Goal: Navigation & Orientation: Understand site structure

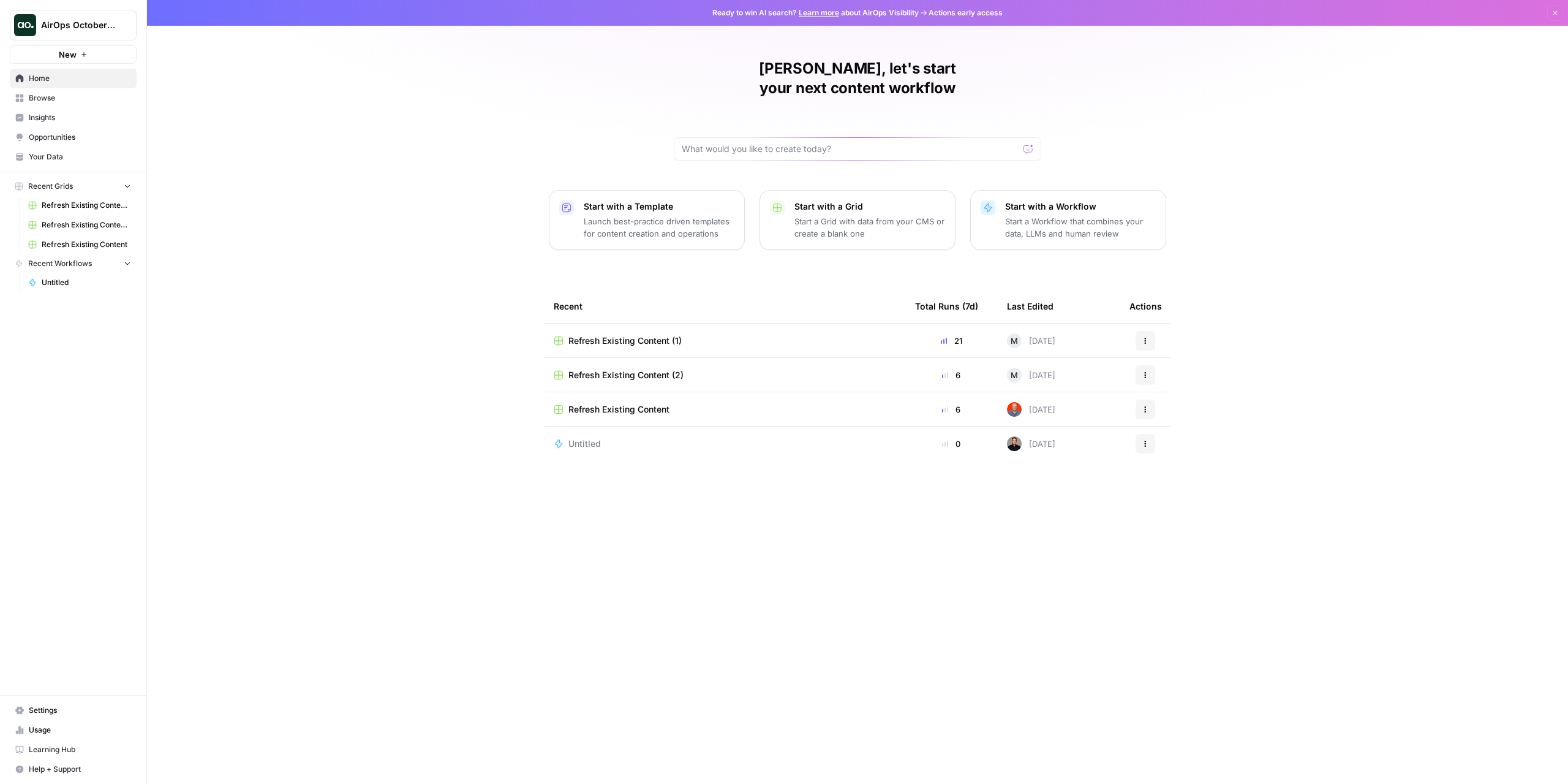
click at [97, 269] on button "Recent Workflows" at bounding box center [73, 264] width 127 height 18
click at [107, 267] on button "Recent Workflows" at bounding box center [73, 264] width 127 height 18
click at [118, 22] on div "AirOps October Cohort" at bounding box center [86, 25] width 91 height 13
click at [68, 108] on span "Bitly" at bounding box center [118, 111] width 162 height 13
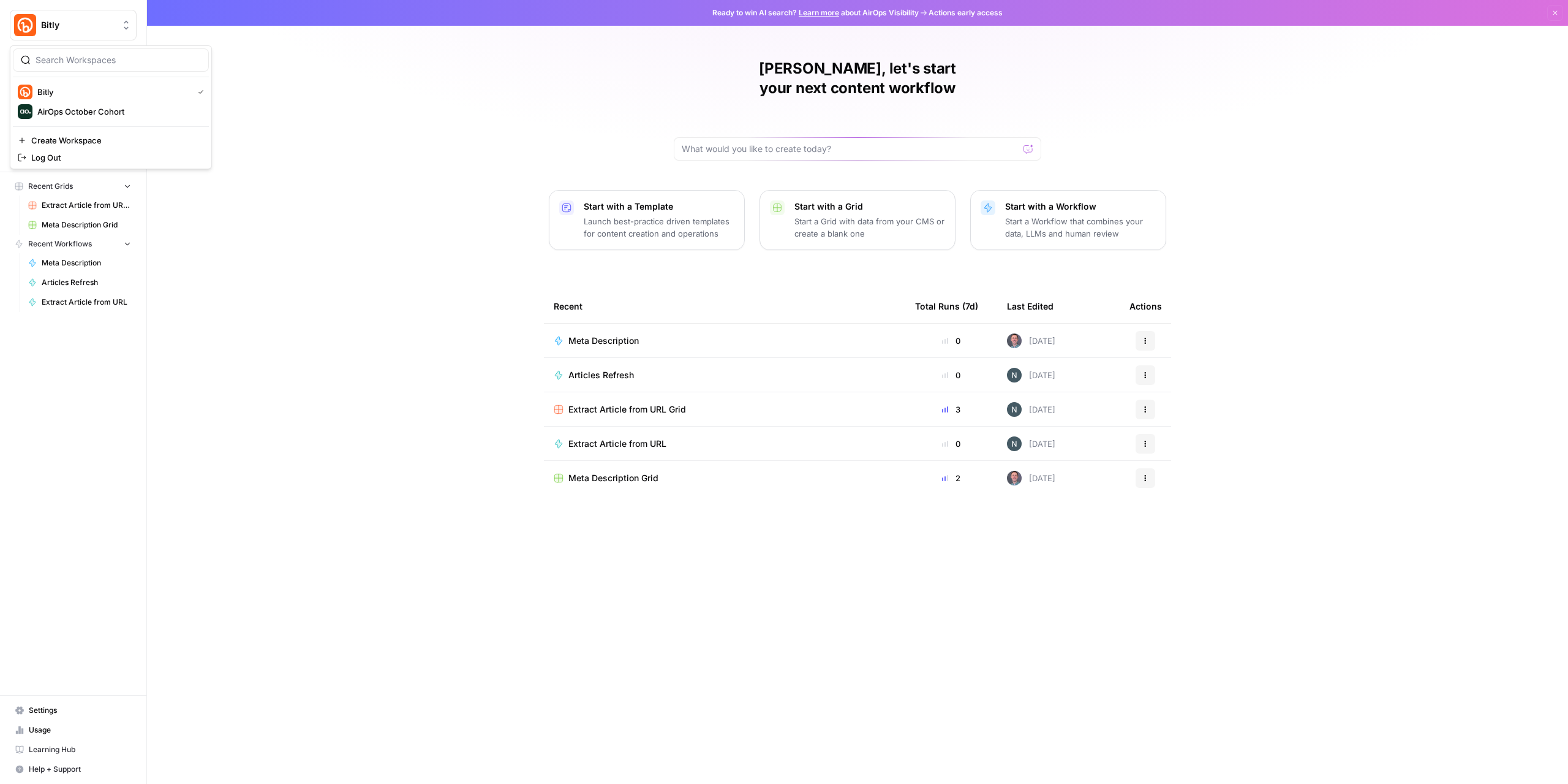
click at [90, 21] on span "Bitly" at bounding box center [78, 25] width 74 height 13
click at [63, 109] on span "AirOps October Cohort" at bounding box center [118, 111] width 162 height 13
